Goal: Information Seeking & Learning: Learn about a topic

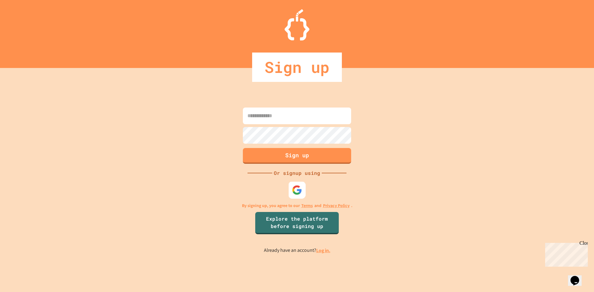
click at [304, 187] on div at bounding box center [297, 190] width 17 height 17
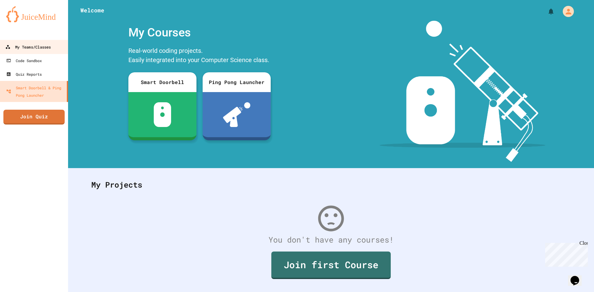
click at [42, 53] on link "My Teams/Classes" at bounding box center [34, 47] width 70 height 14
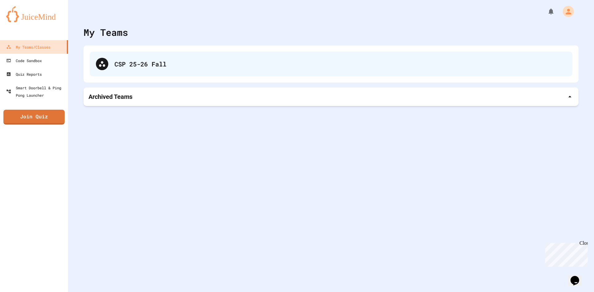
click at [136, 67] on div "CSP 25-26 Fall" at bounding box center [340, 63] width 452 height 9
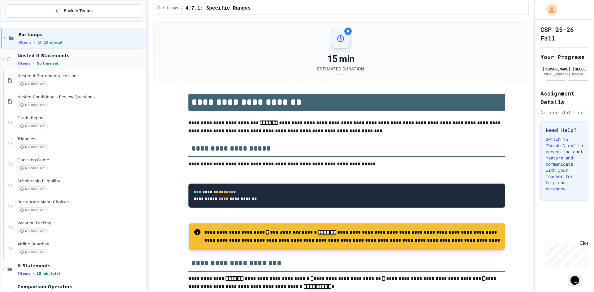
click at [4, 60] on icon at bounding box center [3, 59] width 3 height 2
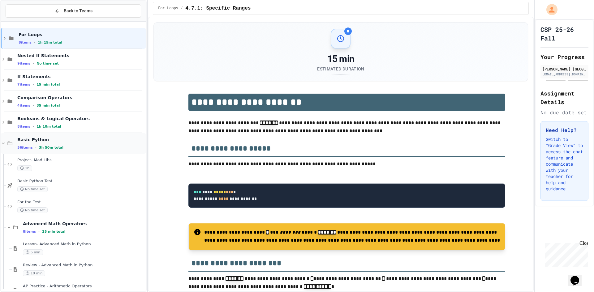
click at [3, 147] on div "Basic Python 56 items • 3h 50m total" at bounding box center [73, 143] width 145 height 21
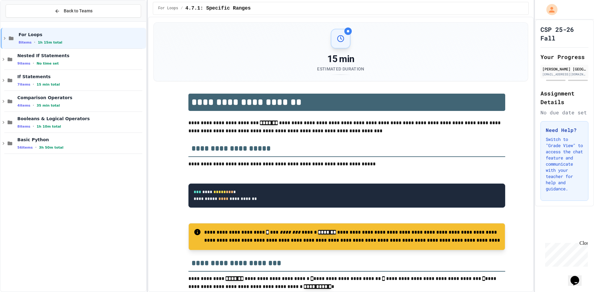
click at [37, 217] on div "For Loops 8 items • 1h 15m total Nested If Statements 9 items • No time set If …" at bounding box center [73, 156] width 145 height 265
click at [38, 126] on span "1h 10m total" at bounding box center [48, 127] width 24 height 4
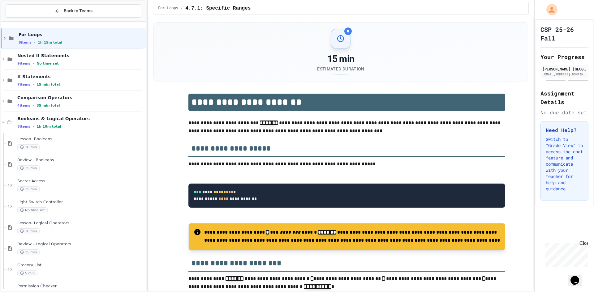
click at [38, 126] on span "1h 10m total" at bounding box center [48, 127] width 24 height 4
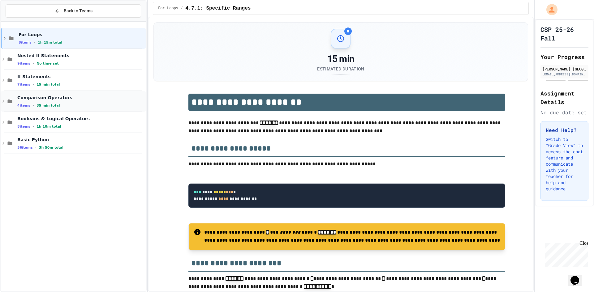
click at [46, 100] on span "Comparison Operators" at bounding box center [80, 98] width 127 height 6
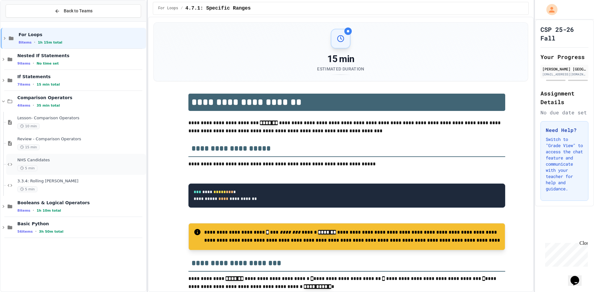
click at [47, 160] on span "NHS Candidates" at bounding box center [80, 160] width 127 height 5
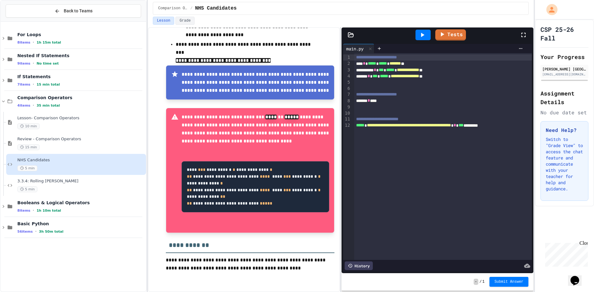
scroll to position [296, 0]
click at [421, 39] on div at bounding box center [422, 35] width 15 height 11
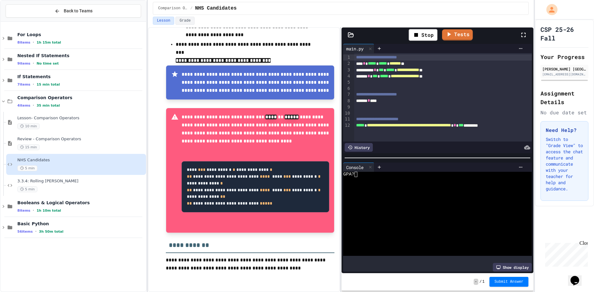
click at [443, 34] on link "Tests" at bounding box center [457, 34] width 31 height 11
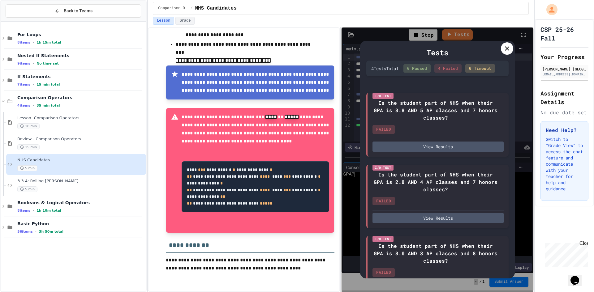
click at [505, 47] on icon at bounding box center [506, 48] width 7 height 7
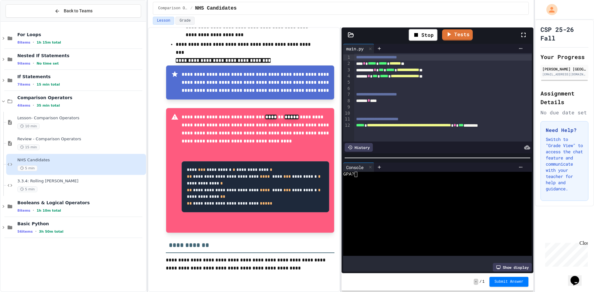
scroll to position [0, 0]
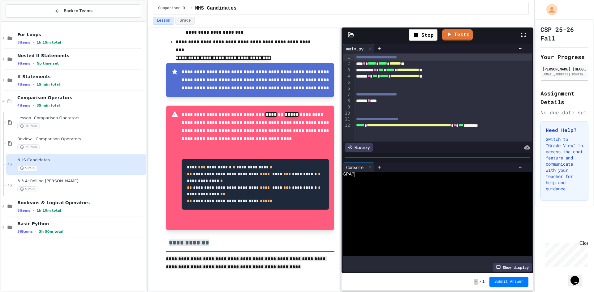
drag, startPoint x: 268, startPoint y: 272, endPoint x: 211, endPoint y: 105, distance: 177.0
click at [211, 105] on div "**********" at bounding box center [250, 71] width 169 height 417
click at [200, 165] on code "**********" at bounding box center [254, 184] width 135 height 38
drag, startPoint x: 192, startPoint y: 56, endPoint x: 238, endPoint y: 160, distance: 113.4
click at [238, 160] on div "**********" at bounding box center [256, 168] width 148 height 115
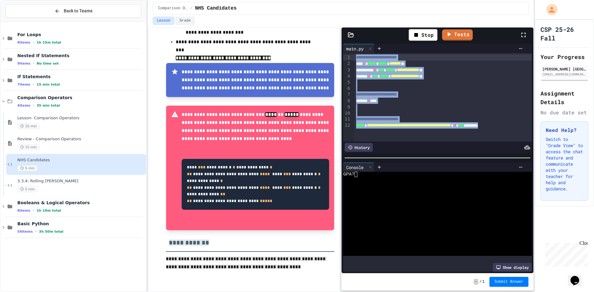
drag, startPoint x: 385, startPoint y: 132, endPoint x: 352, endPoint y: 51, distance: 87.6
click at [352, 51] on div "**********" at bounding box center [437, 98] width 188 height 109
click at [268, 143] on p at bounding box center [256, 147] width 148 height 8
click at [414, 89] on div at bounding box center [443, 88] width 178 height 6
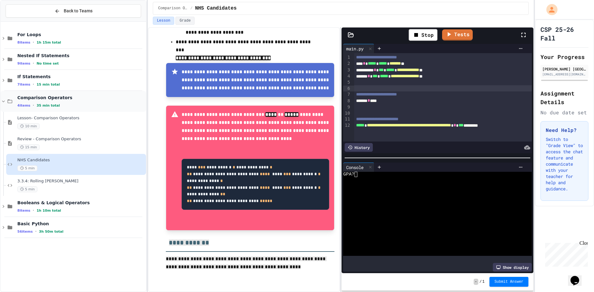
click at [44, 97] on span "Comparison Operators" at bounding box center [80, 98] width 127 height 6
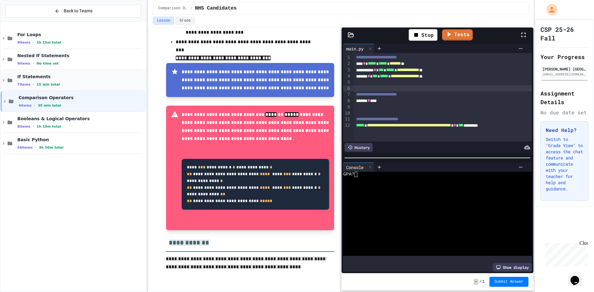
click at [51, 81] on div "If Statements 7 items • 15 min total" at bounding box center [80, 80] width 127 height 13
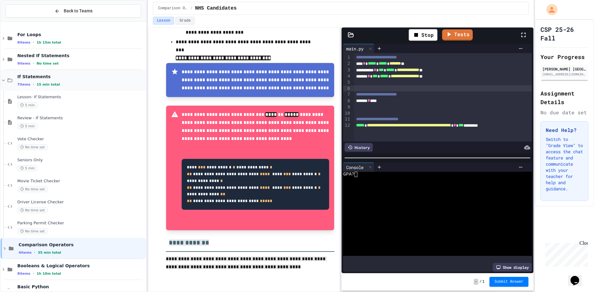
click at [51, 74] on span "If Statements" at bounding box center [80, 77] width 127 height 6
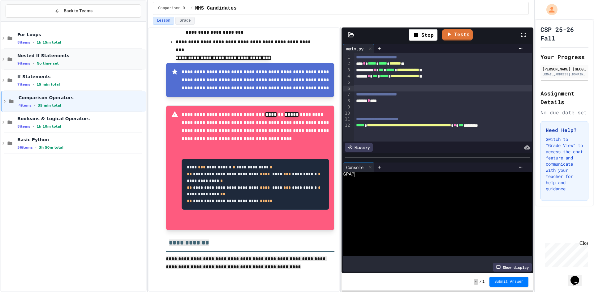
click at [56, 63] on div "9 items • No time set" at bounding box center [80, 63] width 127 height 5
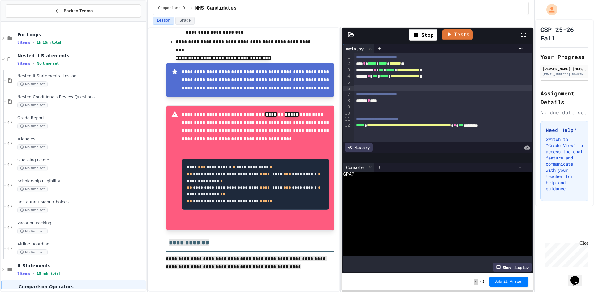
click at [56, 63] on div "9 items • No time set" at bounding box center [80, 63] width 127 height 5
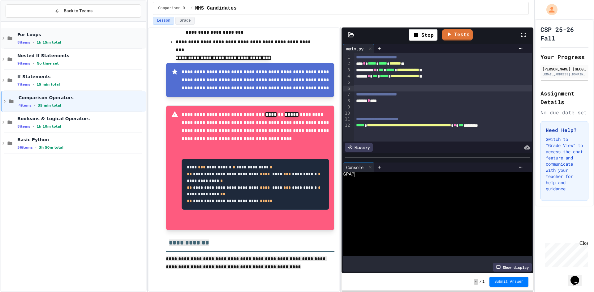
click at [49, 41] on span "1h 15m total" at bounding box center [48, 43] width 24 height 4
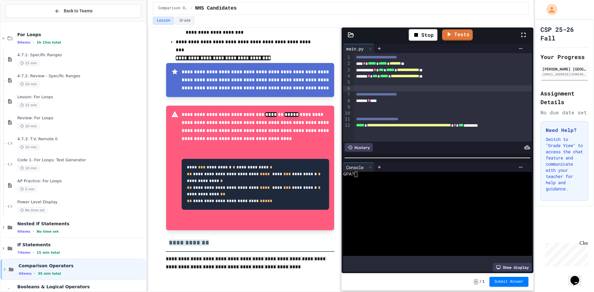
click at [49, 41] on span "1h 15m total" at bounding box center [48, 43] width 24 height 4
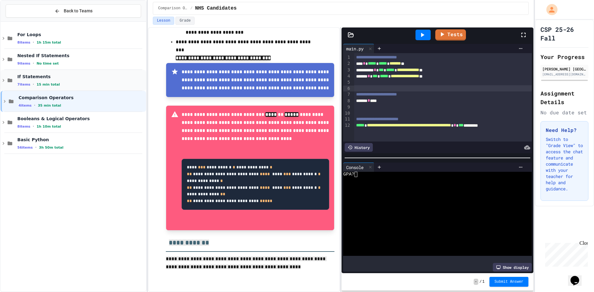
click at [25, 72] on div "If Statements 7 items • 15 min total" at bounding box center [73, 80] width 145 height 21
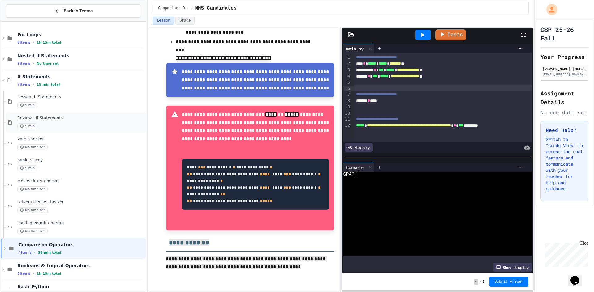
click at [47, 124] on div "5 min" at bounding box center [80, 126] width 127 height 6
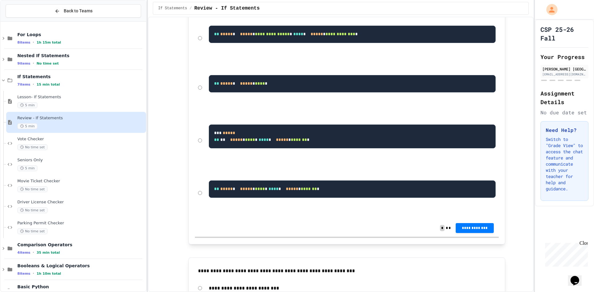
scroll to position [557, 0]
